Goal: Transaction & Acquisition: Purchase product/service

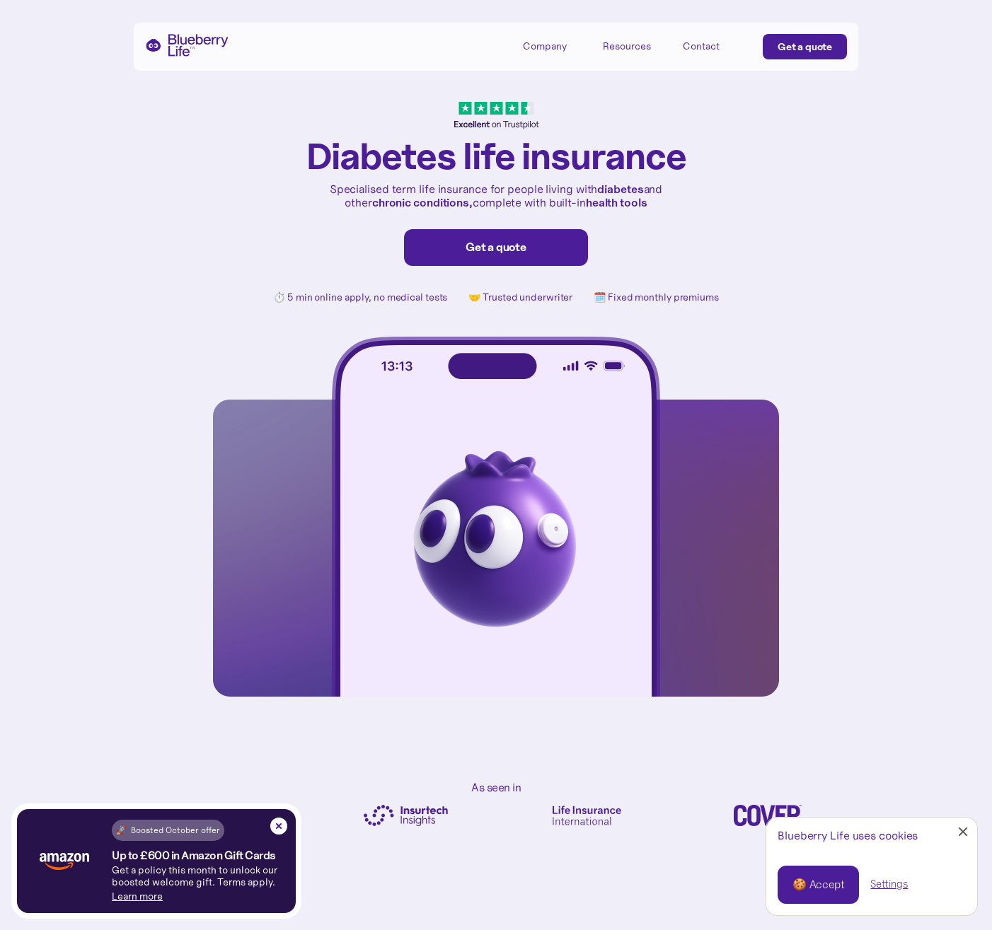
click at [540, 50] on div "Company" at bounding box center [545, 46] width 44 height 12
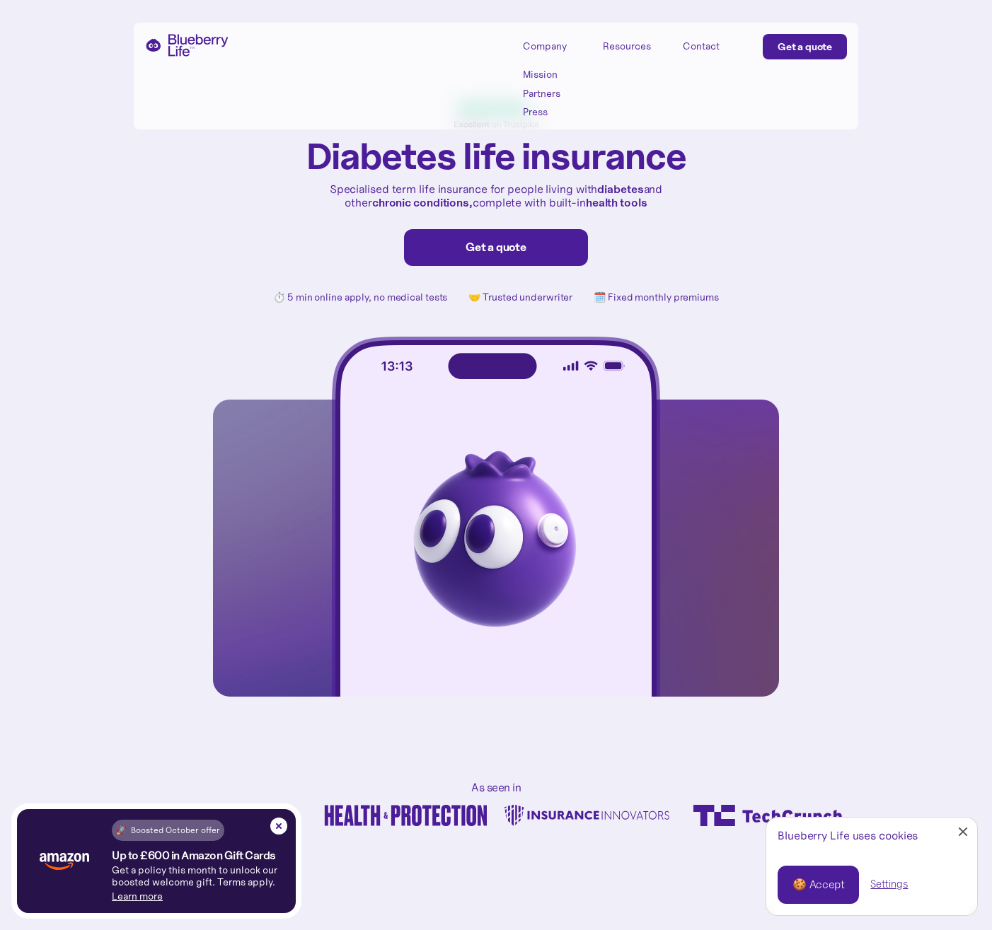
click at [688, 48] on div "Contact" at bounding box center [701, 46] width 37 height 12
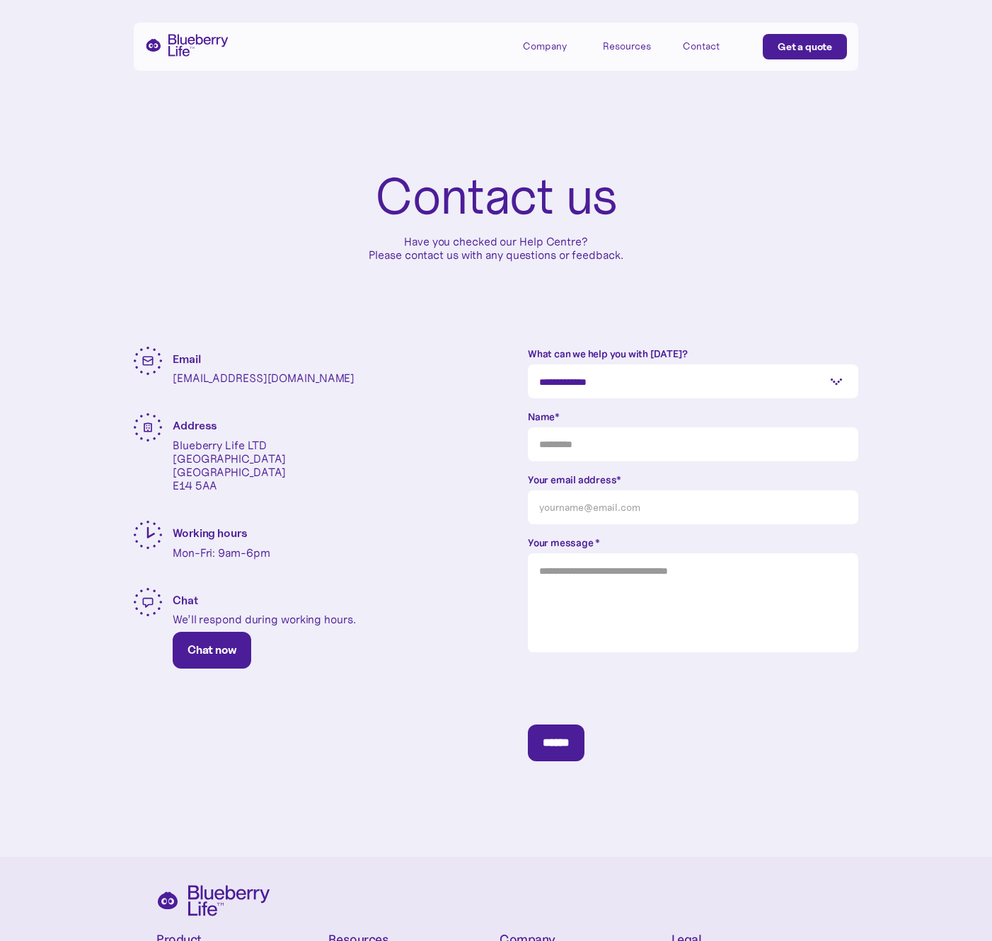
click at [627, 45] on div "Resources" at bounding box center [627, 46] width 48 height 12
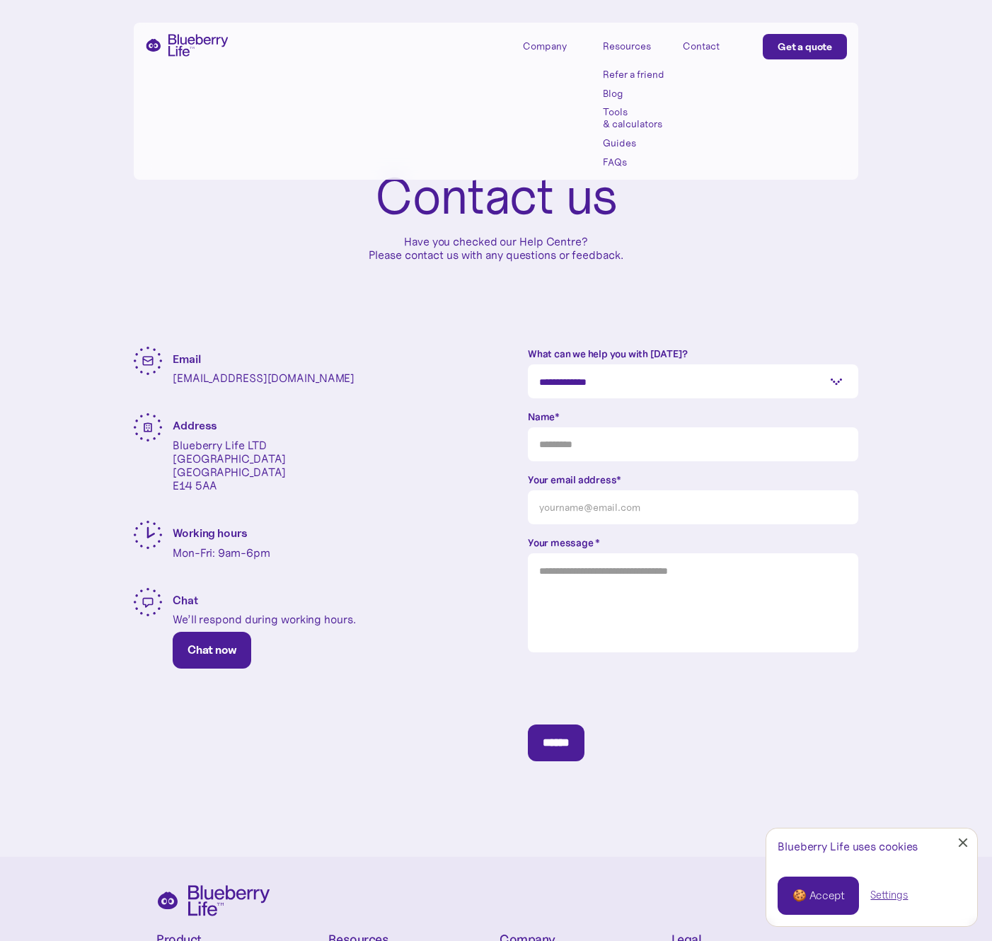
click at [698, 50] on div "Contact" at bounding box center [701, 46] width 37 height 12
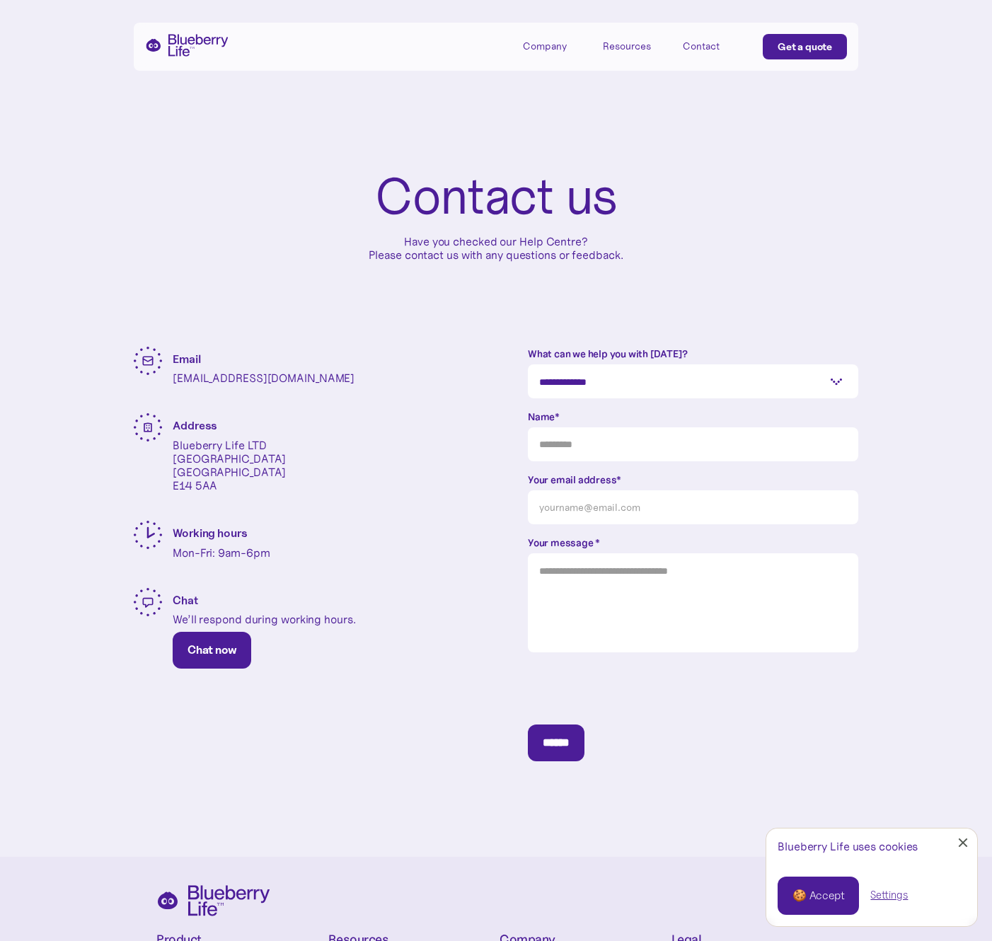
scroll to position [252, 0]
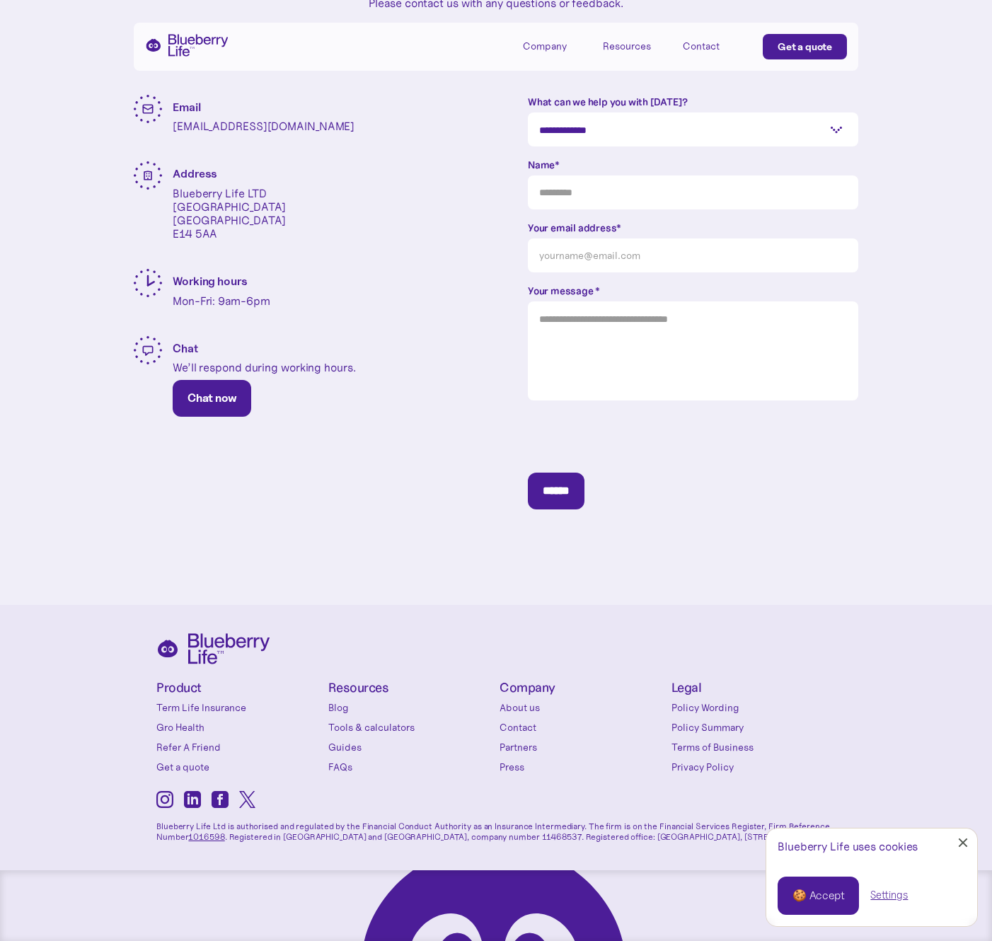
click at [347, 744] on link "Guides" at bounding box center [410, 747] width 165 height 14
click at [822, 897] on div "🍪 Accept" at bounding box center [818, 896] width 52 height 16
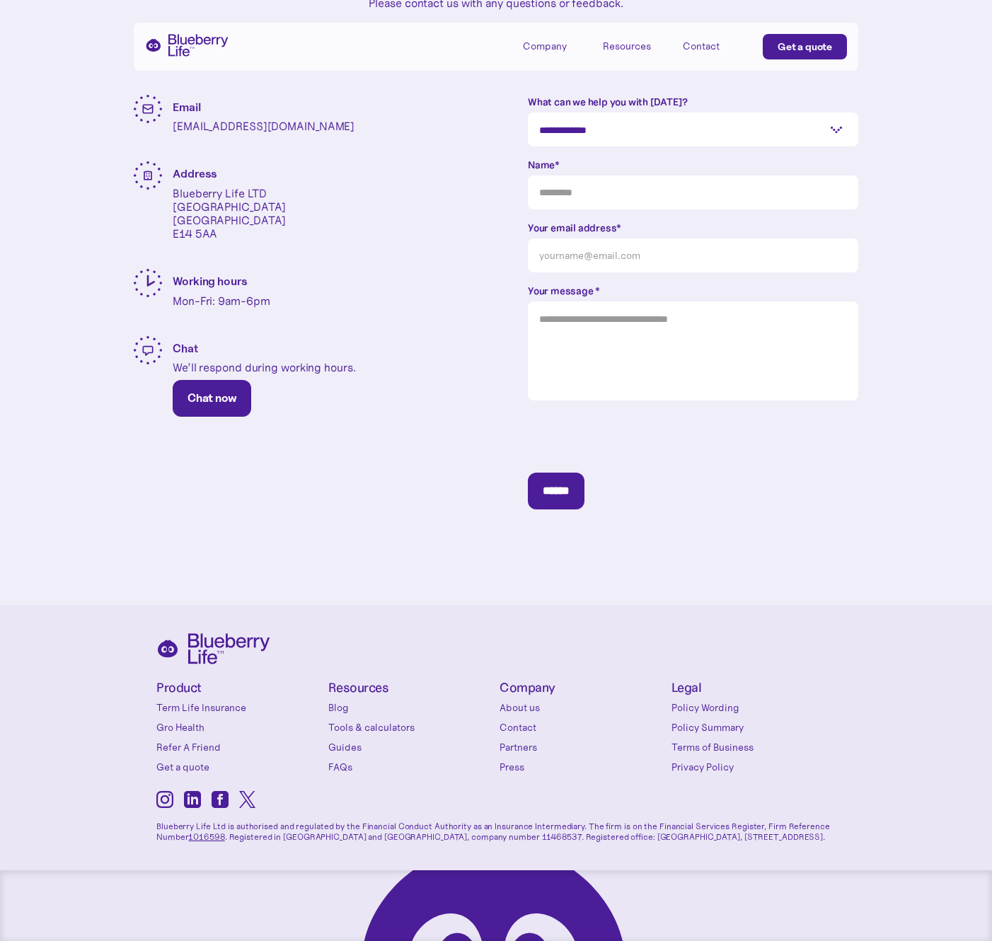
scroll to position [0, 0]
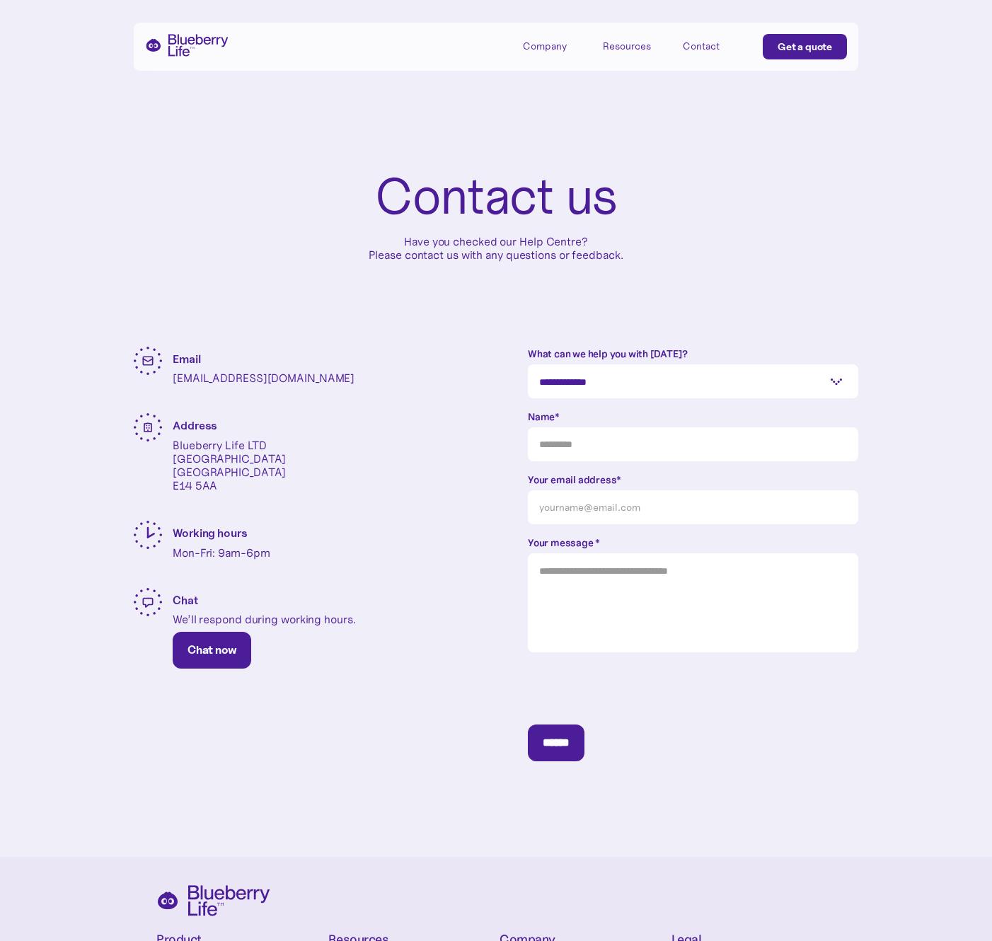
click at [207, 46] on img "home" at bounding box center [186, 45] width 83 height 23
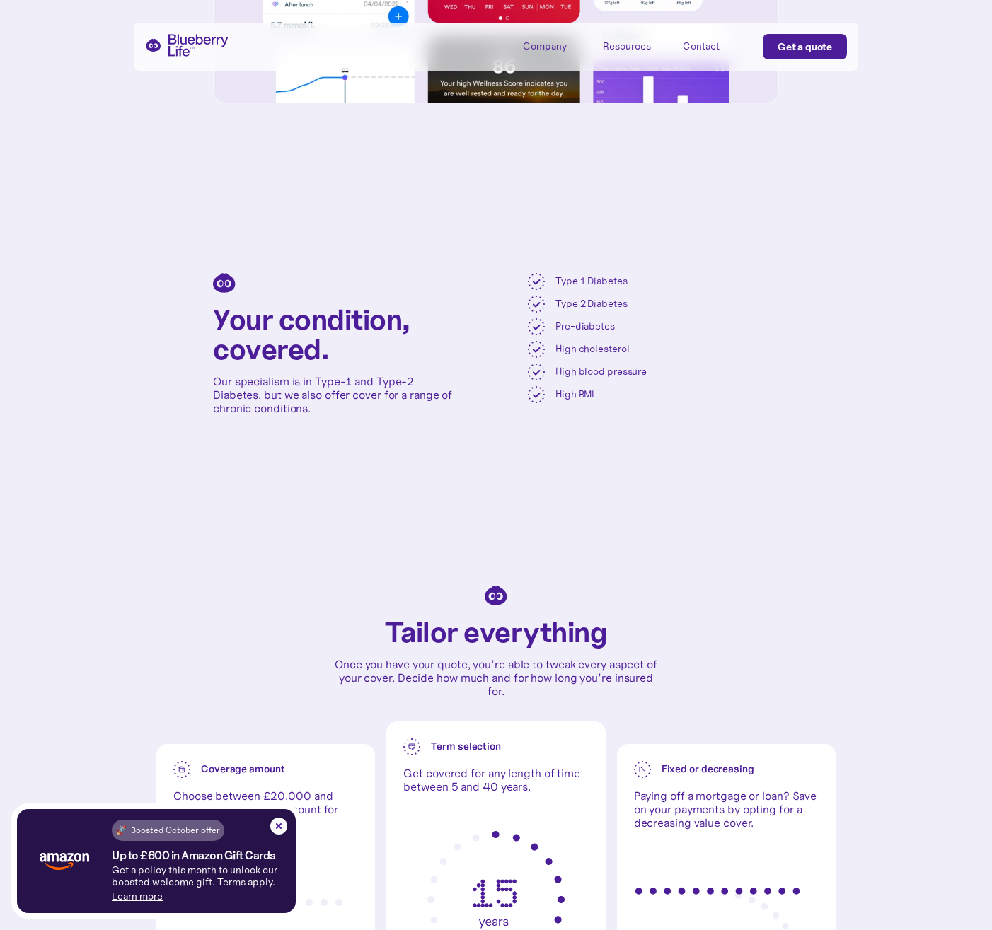
scroll to position [2471, 0]
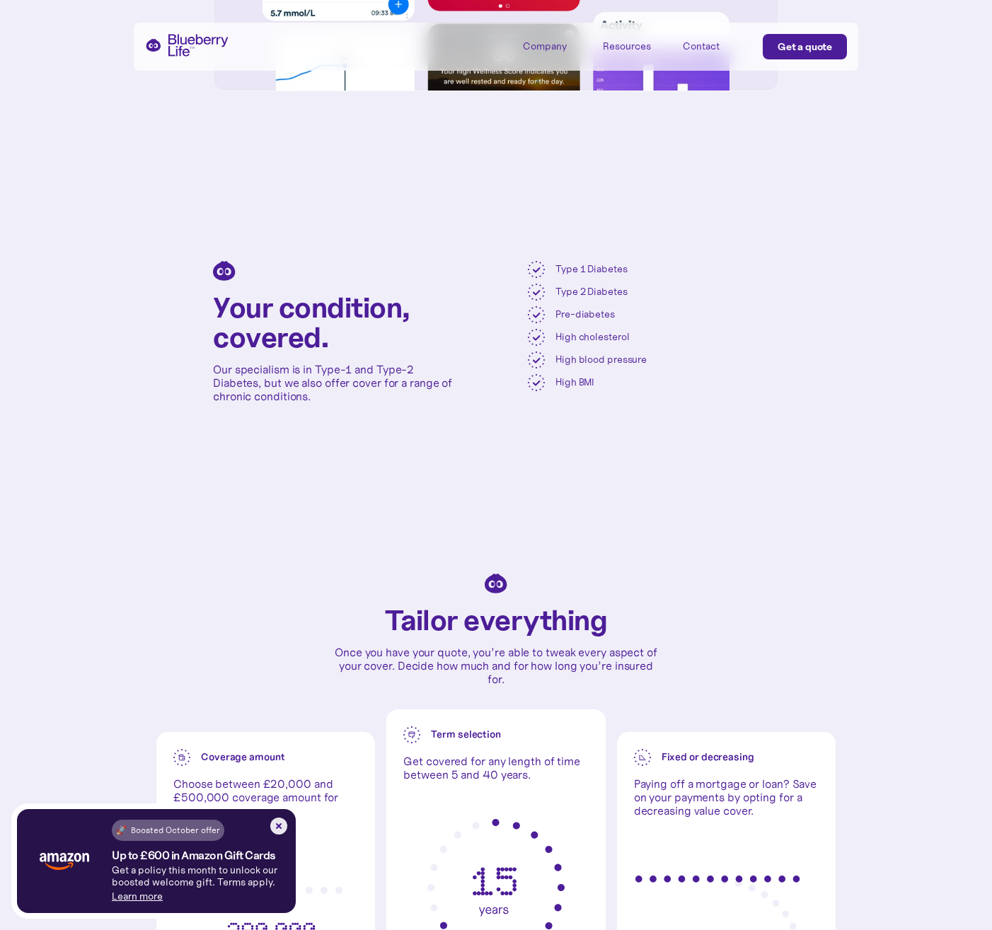
click at [283, 823] on img at bounding box center [278, 826] width 17 height 17
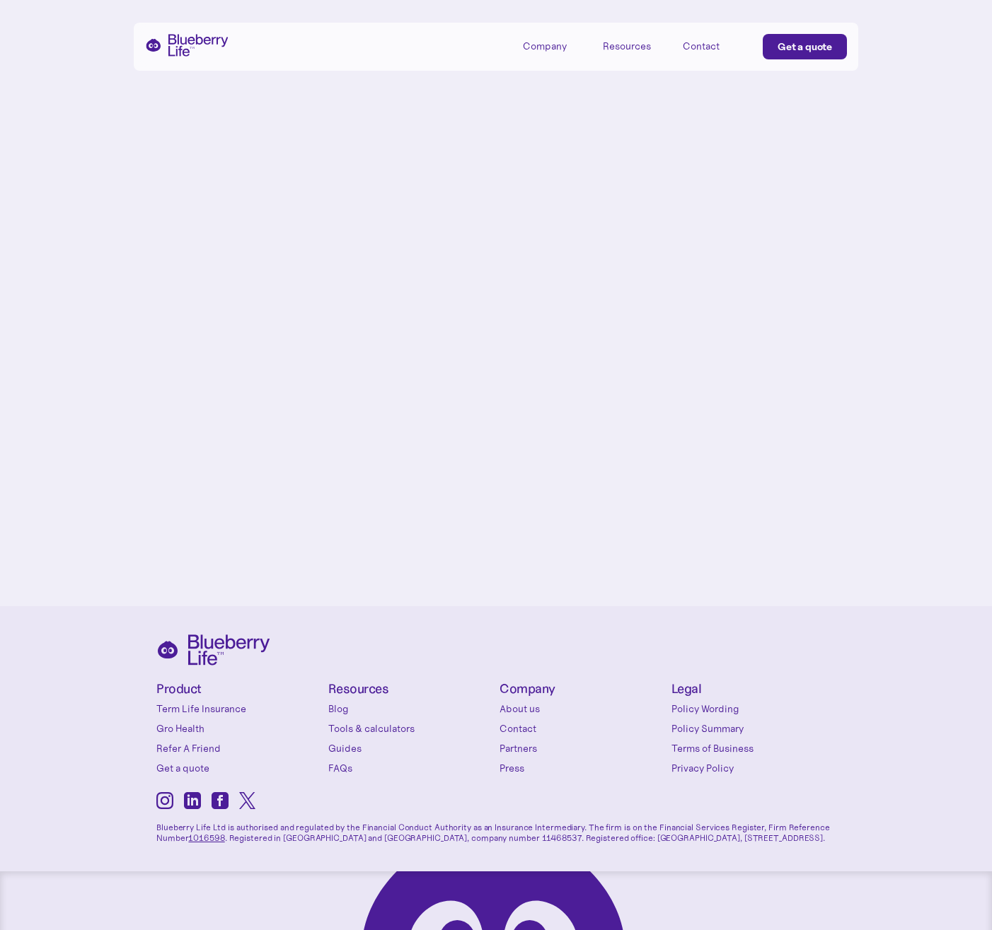
scroll to position [6089, 0]
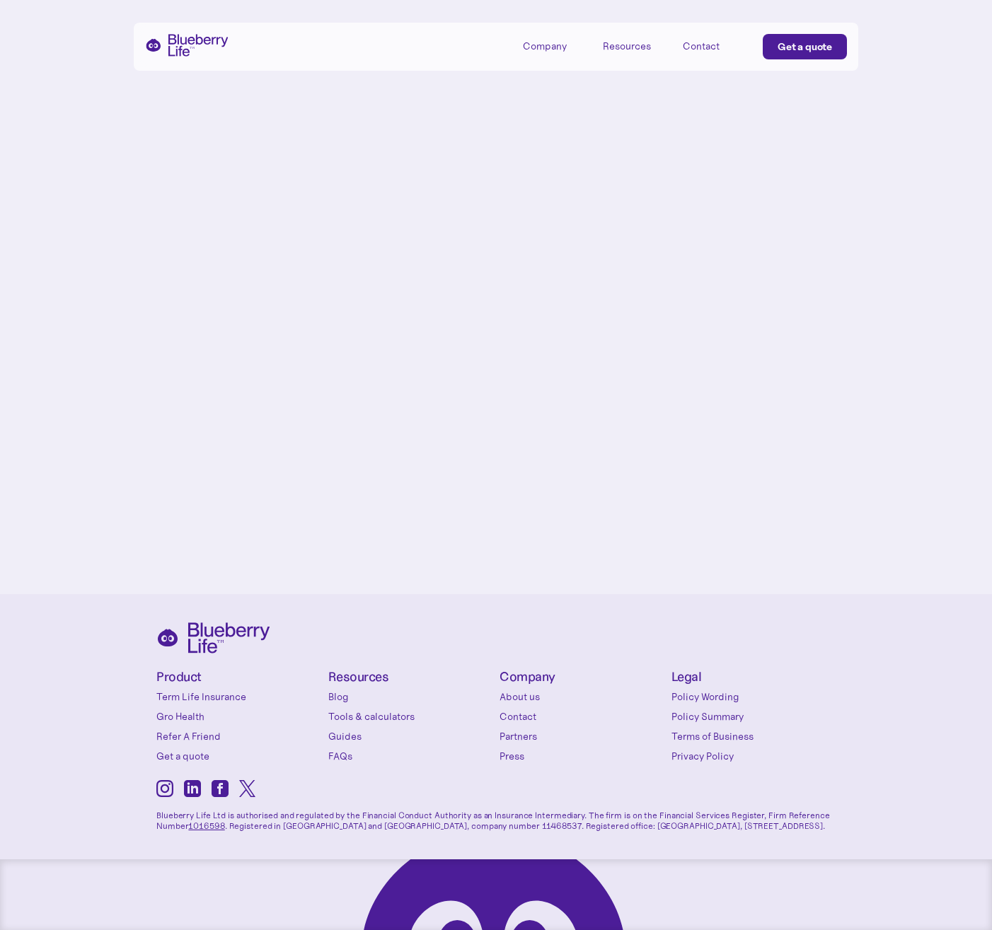
click at [335, 754] on link "FAQs" at bounding box center [410, 756] width 165 height 14
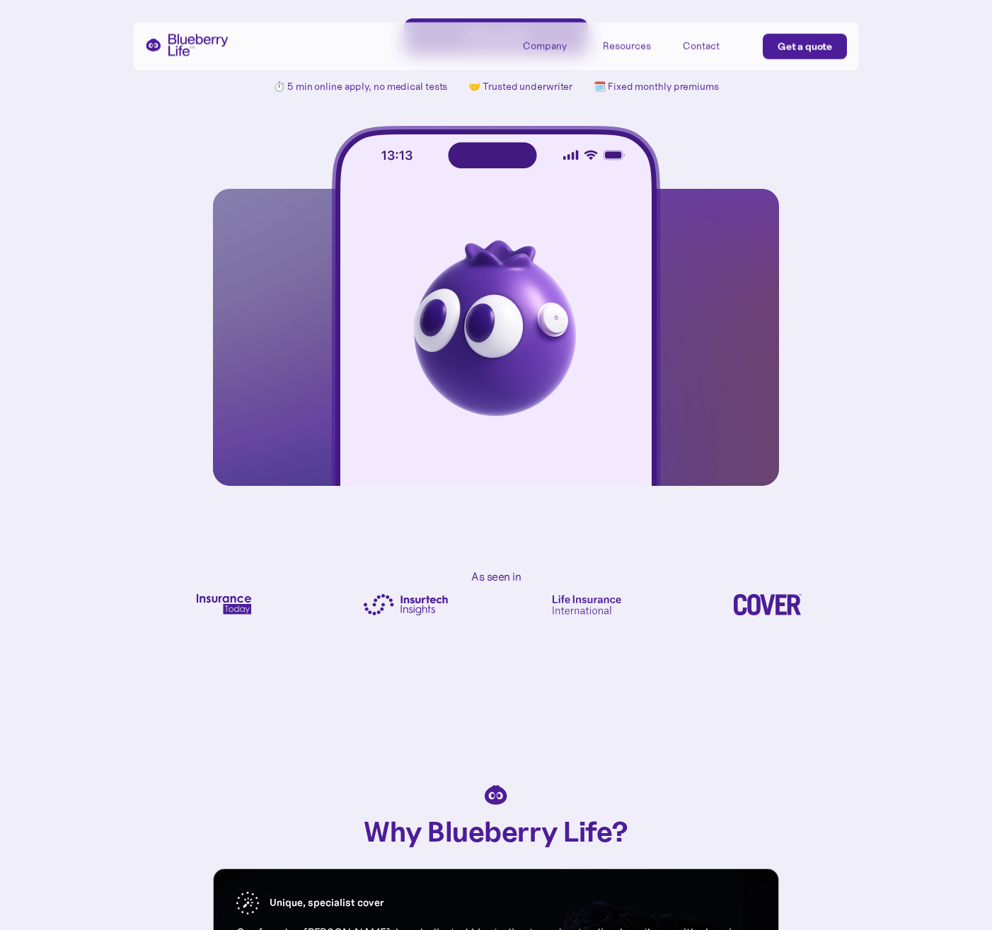
scroll to position [0, 0]
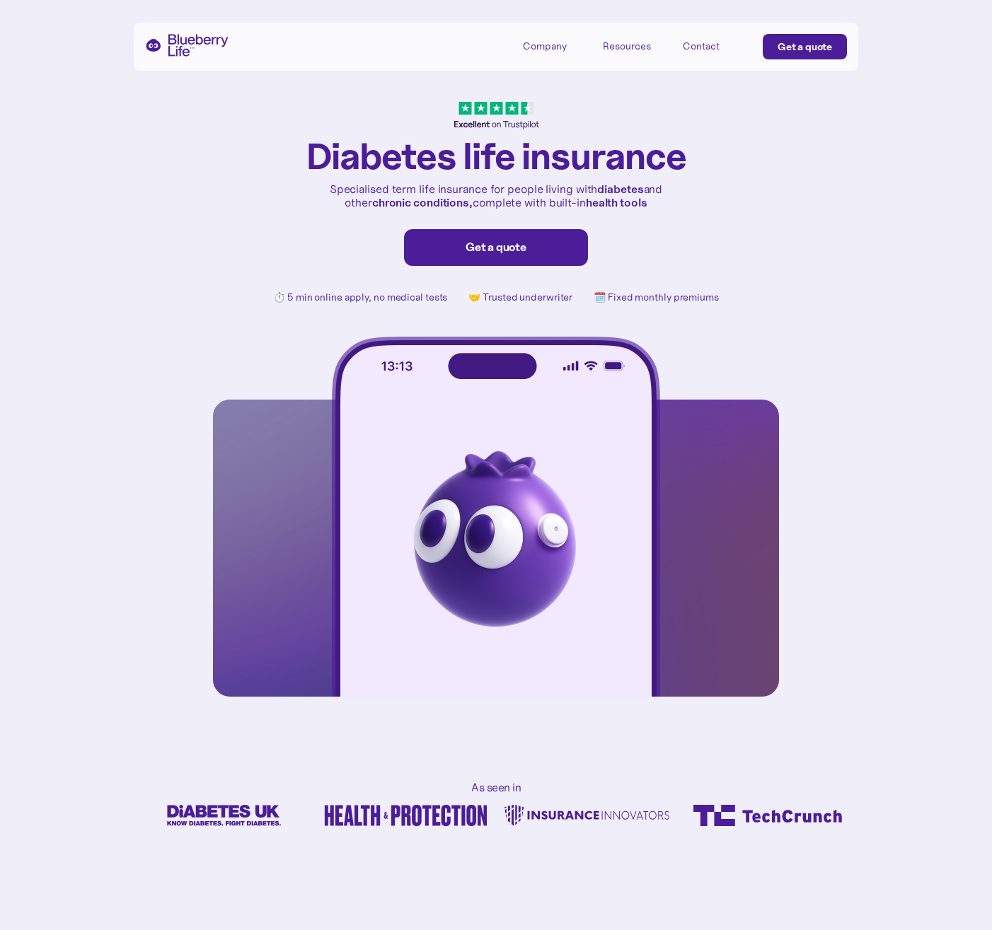
click at [512, 255] on link "Get a quote" at bounding box center [496, 247] width 184 height 37
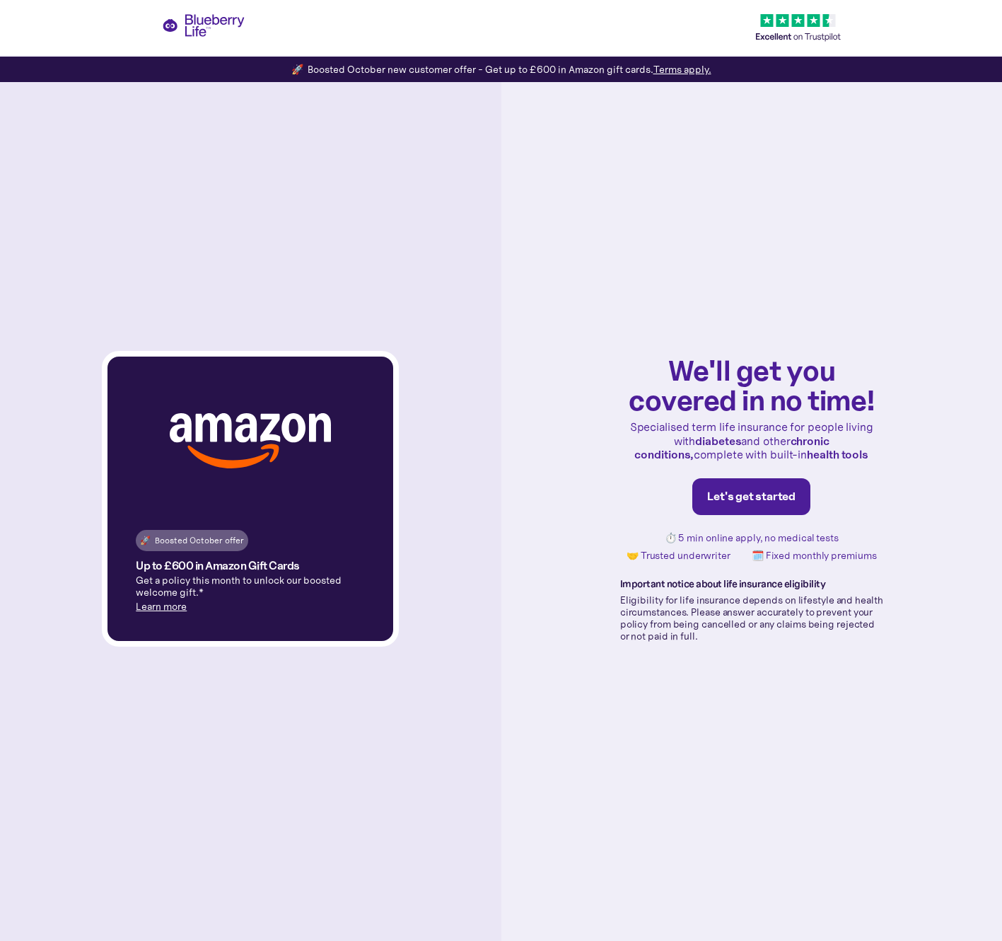
click at [792, 504] on link "Let's get started" at bounding box center [752, 496] width 118 height 37
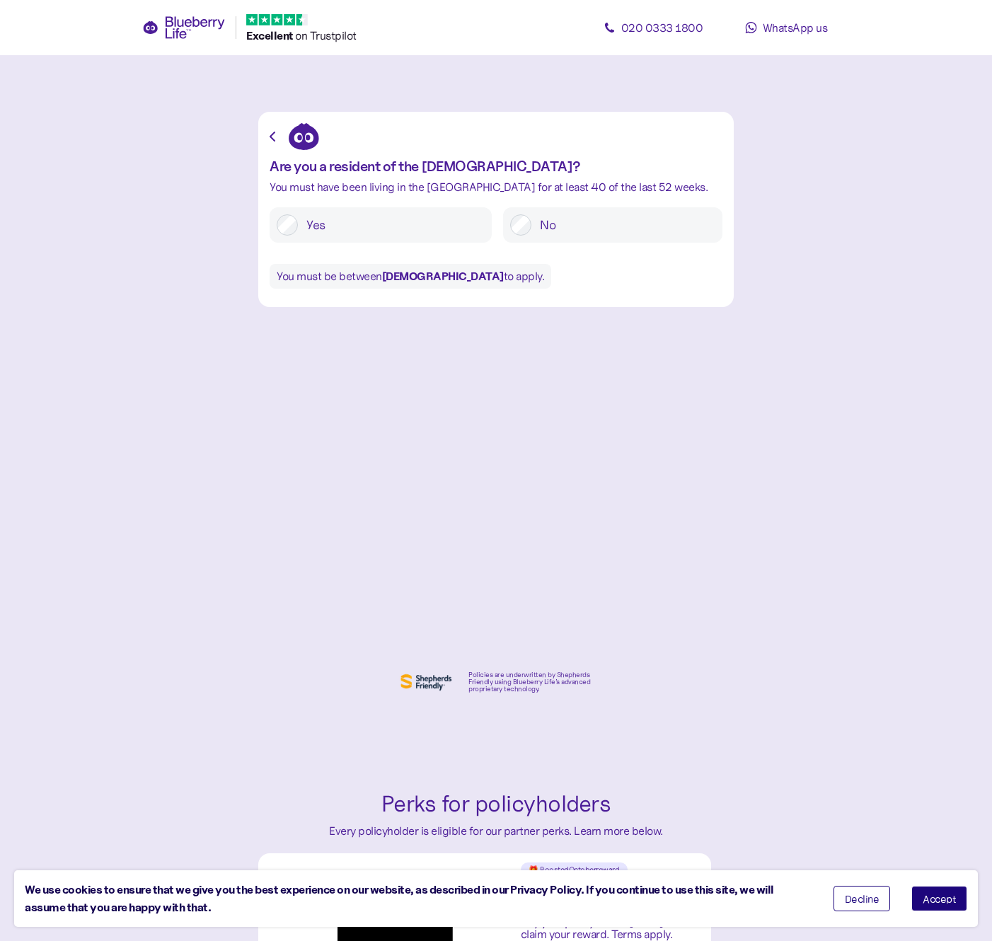
click at [553, 233] on label "No" at bounding box center [623, 224] width 184 height 21
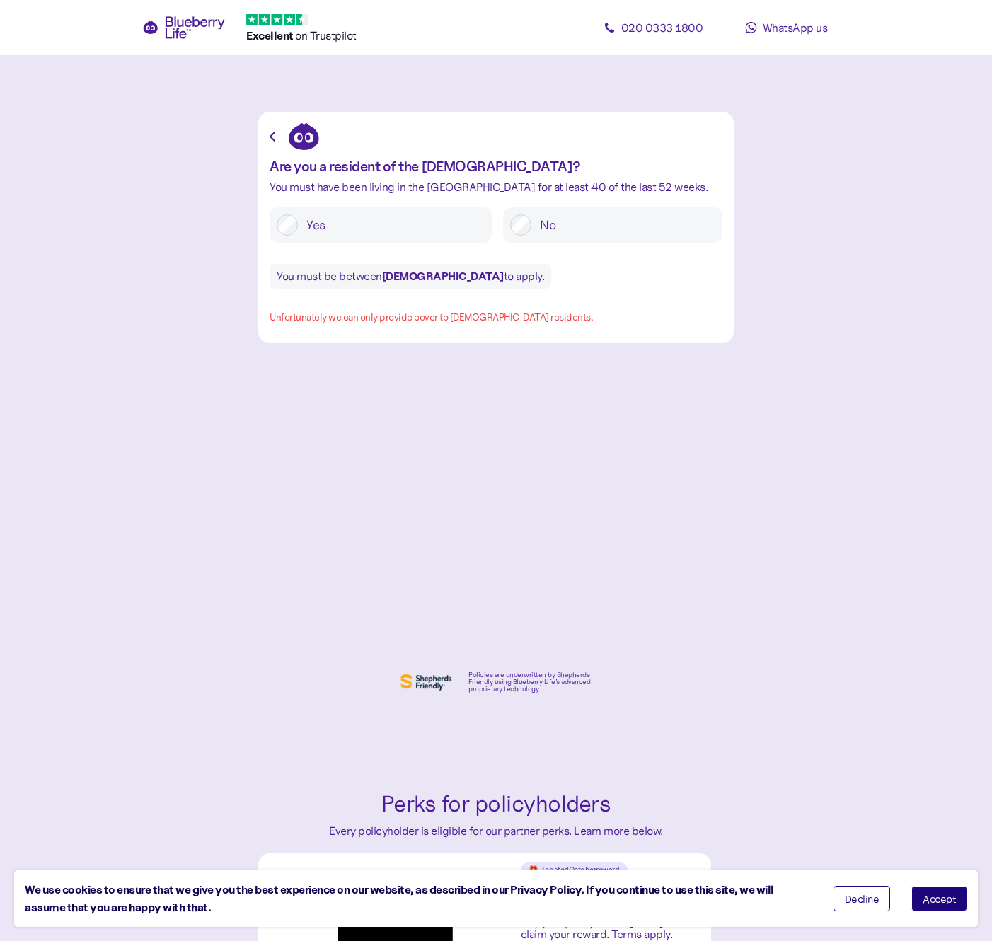
click at [446, 220] on label "Yes" at bounding box center [391, 224] width 187 height 21
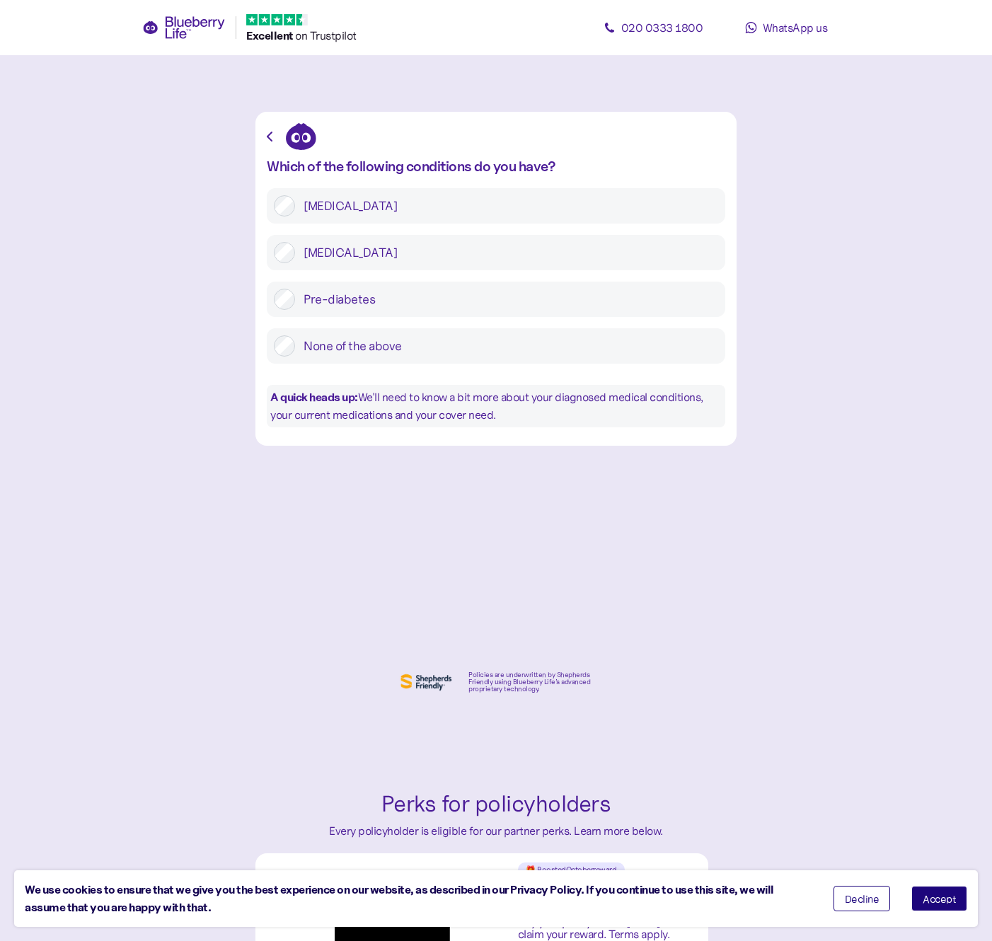
click at [182, 30] on icon at bounding box center [183, 27] width 83 height 23
